Goal: Navigation & Orientation: Find specific page/section

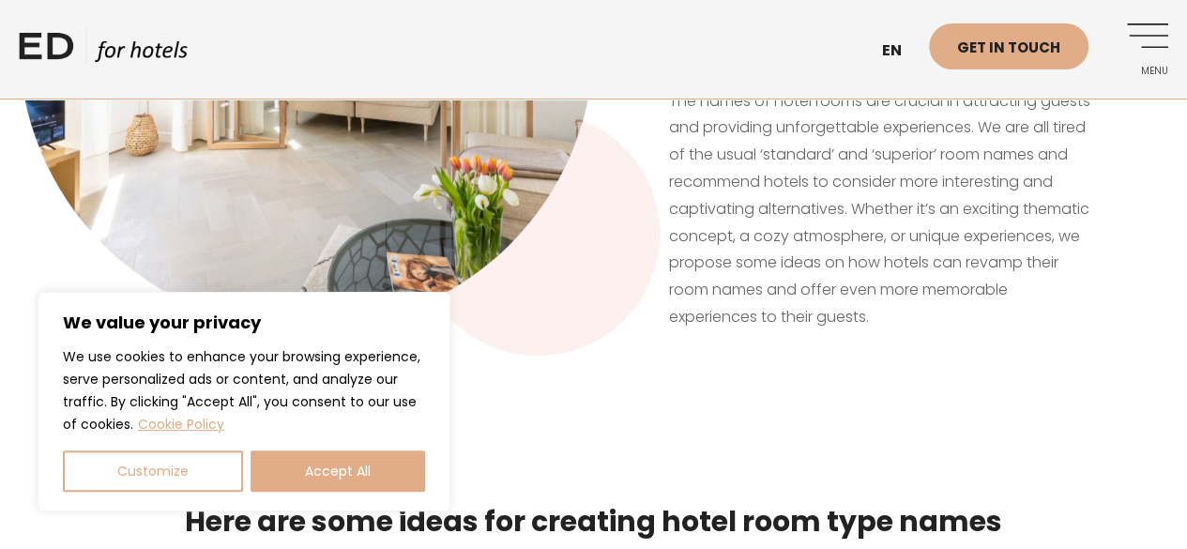
scroll to position [845, 0]
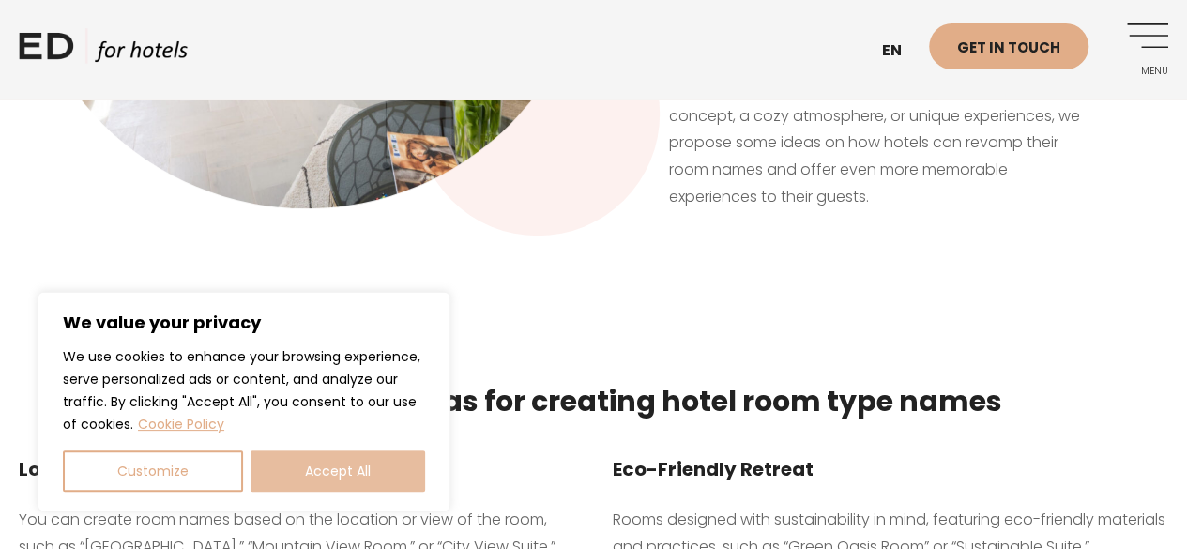
click at [347, 472] on button "Accept All" at bounding box center [338, 470] width 175 height 41
checkbox input "true"
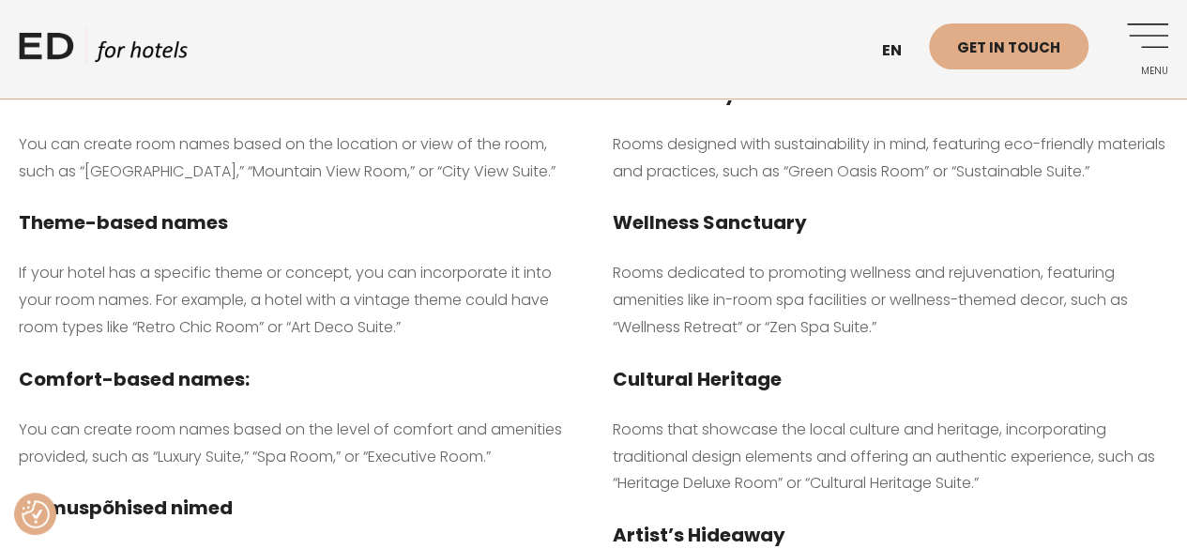
scroll to position [751, 0]
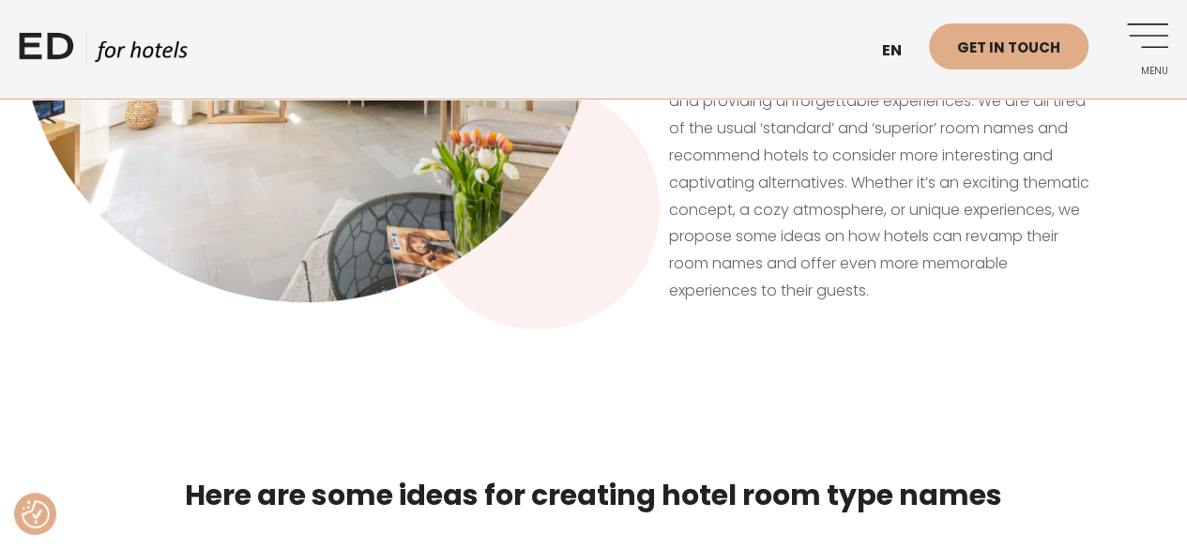
scroll to position [657, 0]
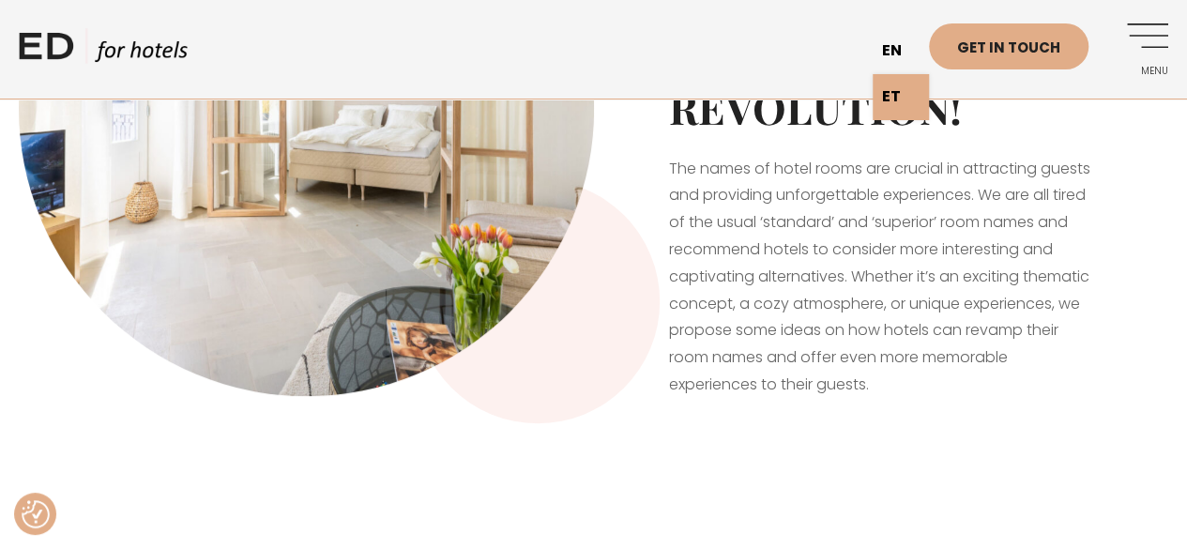
click at [895, 48] on link "en" at bounding box center [901, 51] width 56 height 46
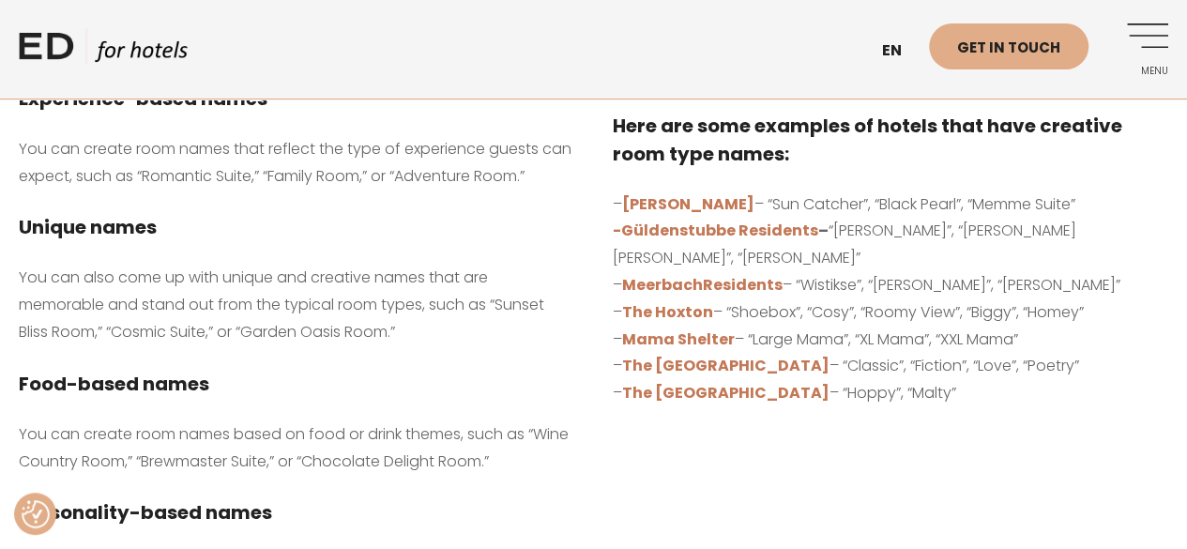
scroll to position [1783, 0]
